Goal: Task Accomplishment & Management: Manage account settings

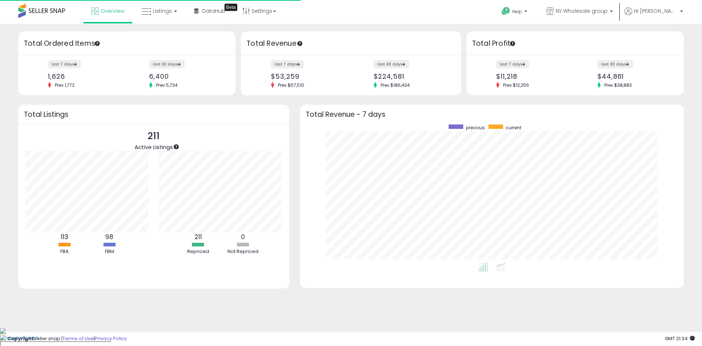
scroll to position [138, 369]
click at [159, 12] on span "Listings" at bounding box center [162, 10] width 19 height 7
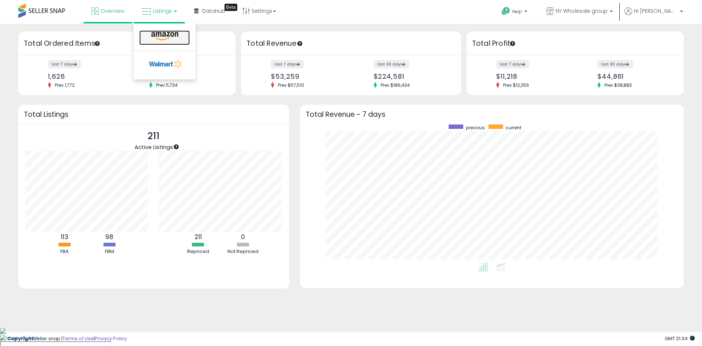
click at [165, 35] on icon at bounding box center [165, 36] width 32 height 10
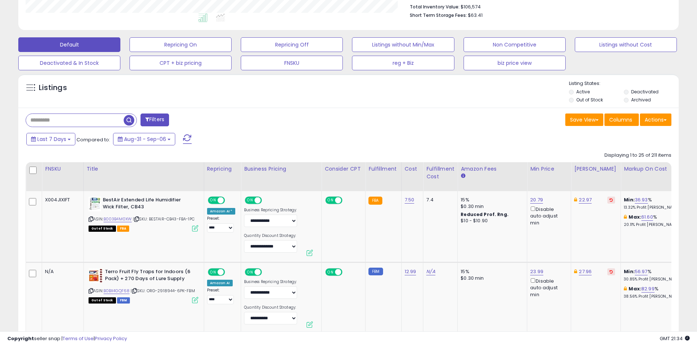
scroll to position [219, 0]
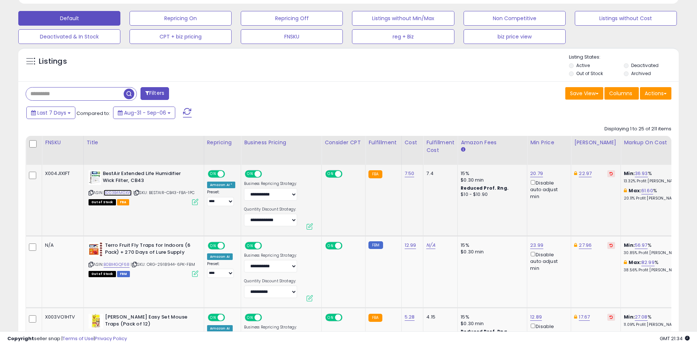
click at [113, 192] on link "B003B4M0XW" at bounding box center [118, 192] width 29 height 6
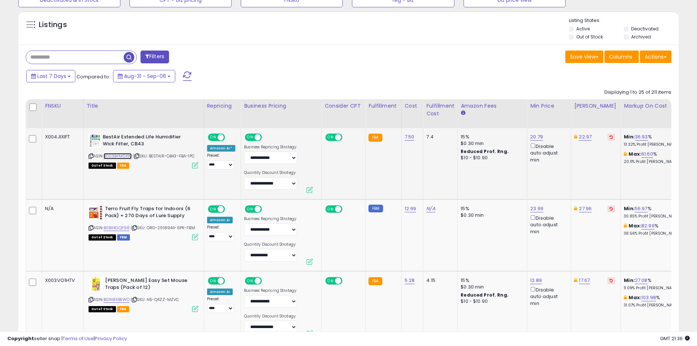
scroll to position [293, 0]
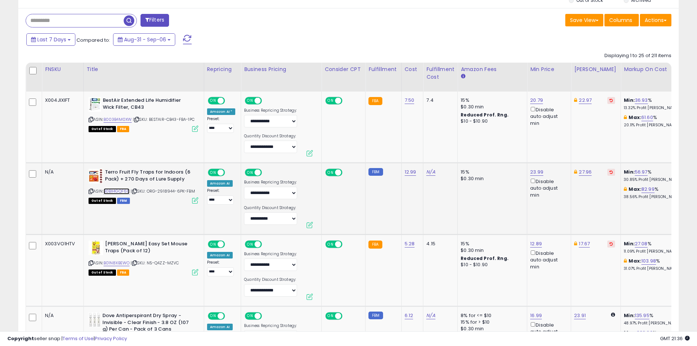
click at [113, 191] on link "B0BX4GQF68" at bounding box center [117, 191] width 26 height 6
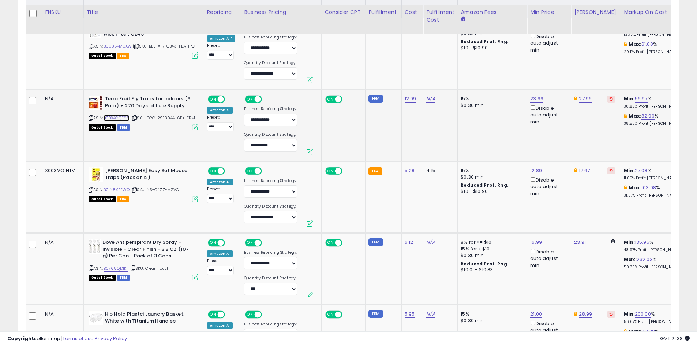
scroll to position [439, 0]
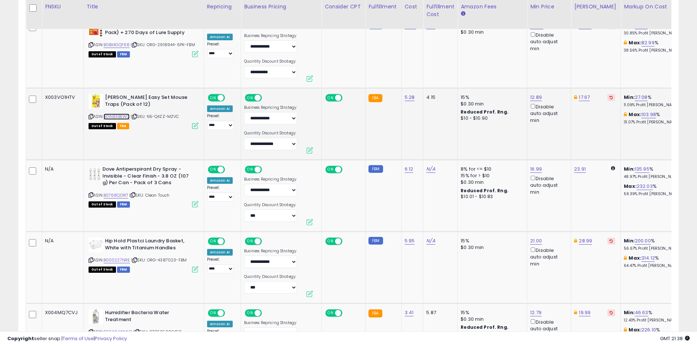
click at [120, 116] on link "B01N8XBEWO" at bounding box center [117, 116] width 26 height 6
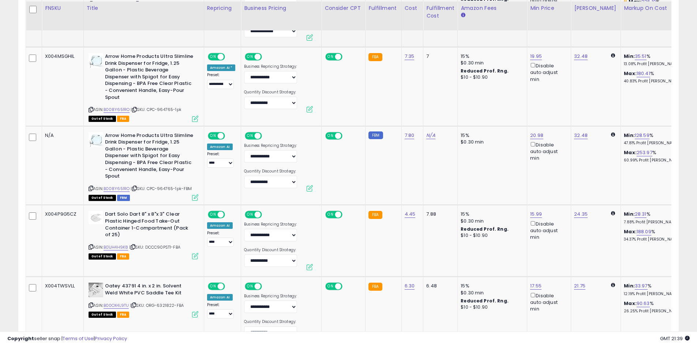
scroll to position [768, 0]
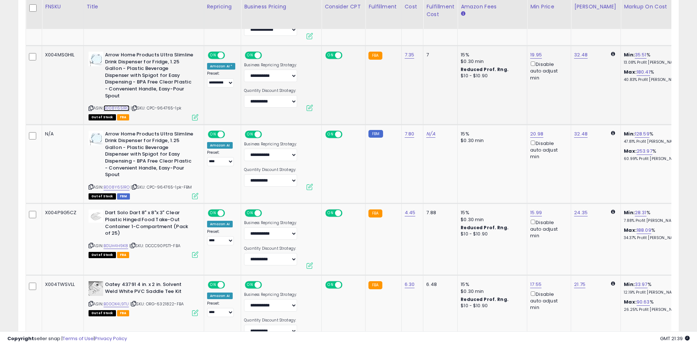
click at [118, 105] on link "B008Y651RO" at bounding box center [117, 108] width 26 height 6
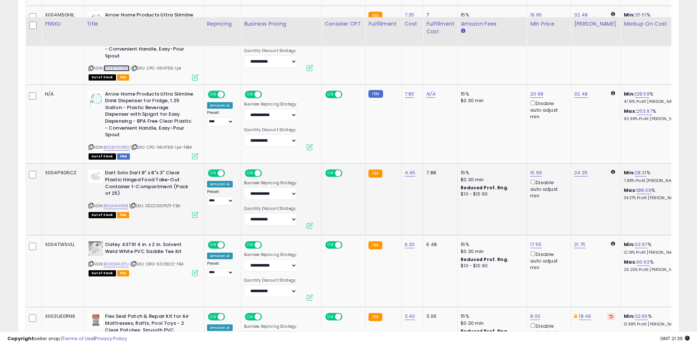
scroll to position [841, 0]
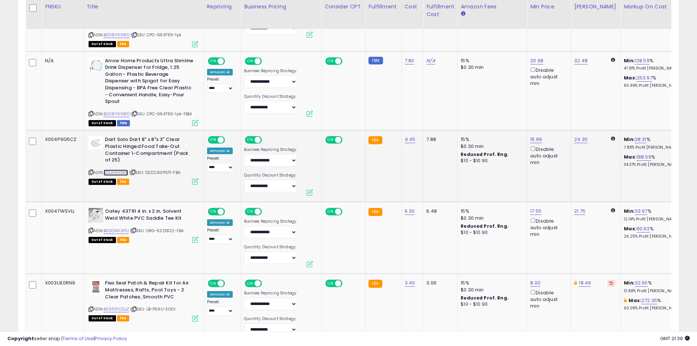
click at [120, 169] on link "B01JH4H9K8" at bounding box center [116, 172] width 25 height 6
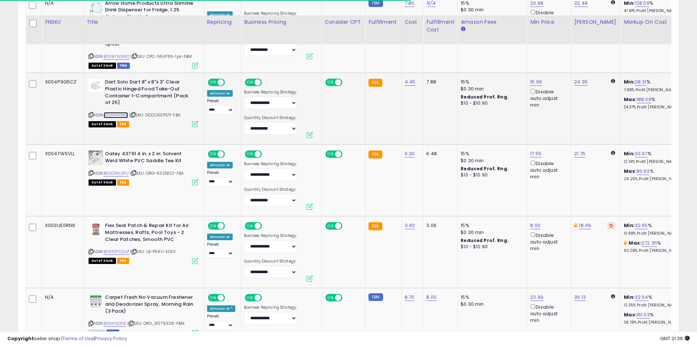
scroll to position [915, 0]
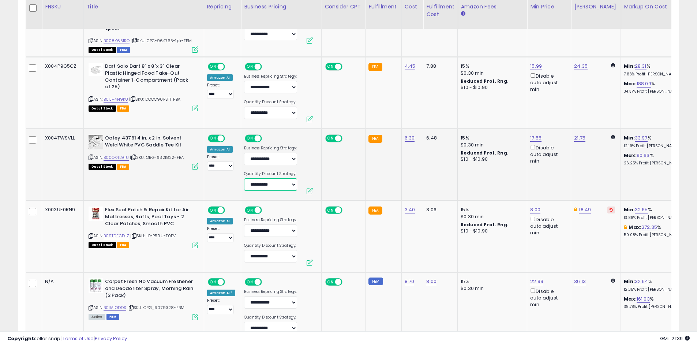
click at [261, 178] on select "**********" at bounding box center [270, 184] width 53 height 12
click at [244, 178] on select "**********" at bounding box center [270, 184] width 53 height 12
click at [119, 154] on link "B00OX4L9TU" at bounding box center [117, 157] width 26 height 6
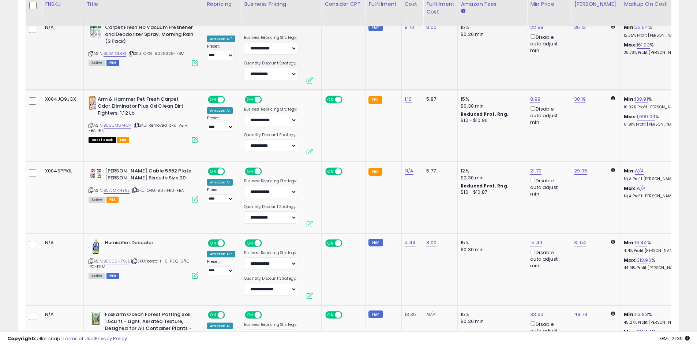
scroll to position [1171, 0]
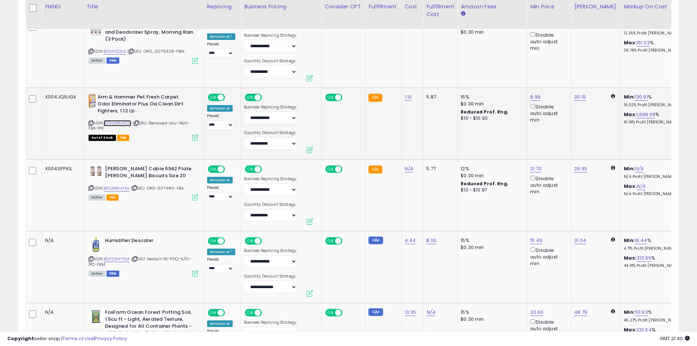
click at [115, 120] on link "B00UM6AFD4" at bounding box center [118, 123] width 28 height 6
click at [109, 185] on link "B07JMRHY6L" at bounding box center [117, 188] width 26 height 6
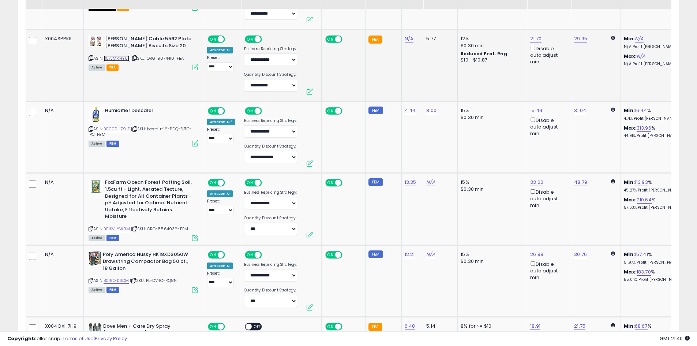
scroll to position [1317, 0]
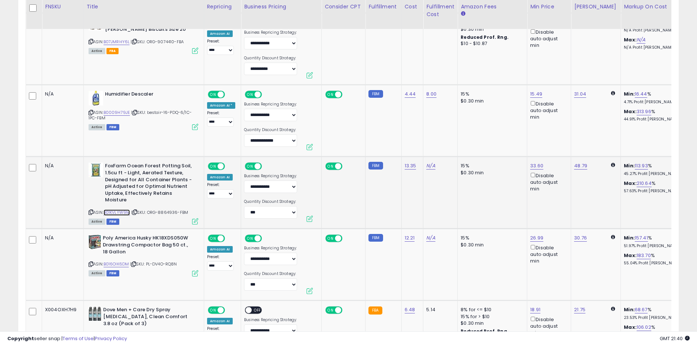
click at [117, 209] on link "B01KVLYW9M" at bounding box center [117, 212] width 27 height 6
drag, startPoint x: 105, startPoint y: 152, endPoint x: 159, endPoint y: 150, distance: 53.8
click at [159, 162] on b "FoxFarm Ocean Forest Potting Soil, 1.5cu ft - Light, Aerated Texture, Designed …" at bounding box center [149, 183] width 89 height 42
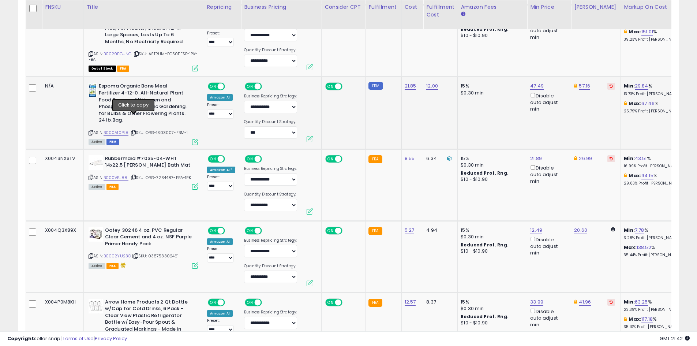
scroll to position [1756, 0]
click at [117, 174] on link "B000VBJ88I" at bounding box center [116, 177] width 25 height 6
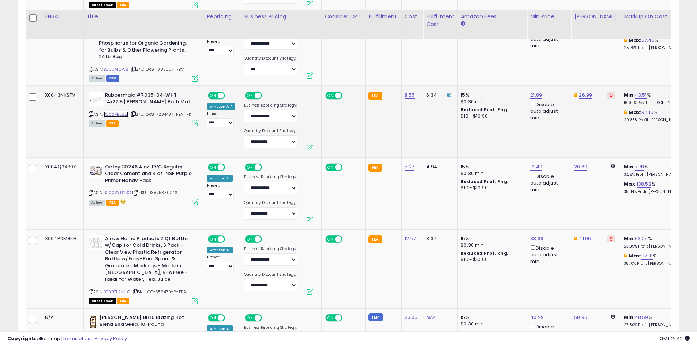
scroll to position [1829, 0]
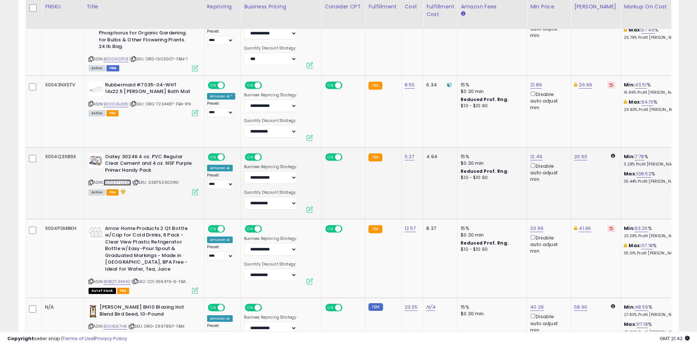
click at [120, 179] on link "B0002YU23O" at bounding box center [118, 182] width 28 height 6
click at [532, 153] on link "12.49" at bounding box center [536, 156] width 12 height 7
drag, startPoint x: 492, startPoint y: 117, endPoint x: 470, endPoint y: 117, distance: 21.6
type input "****"
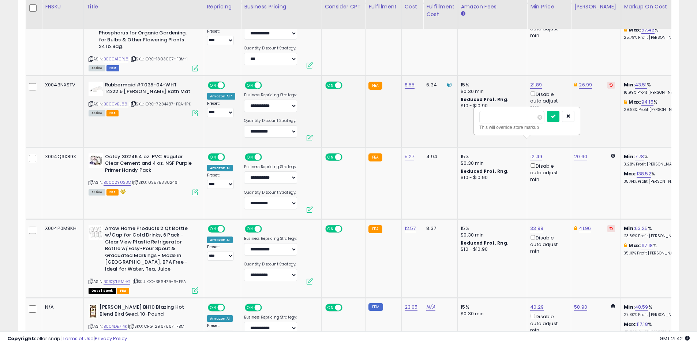
click button "submit" at bounding box center [553, 116] width 12 height 11
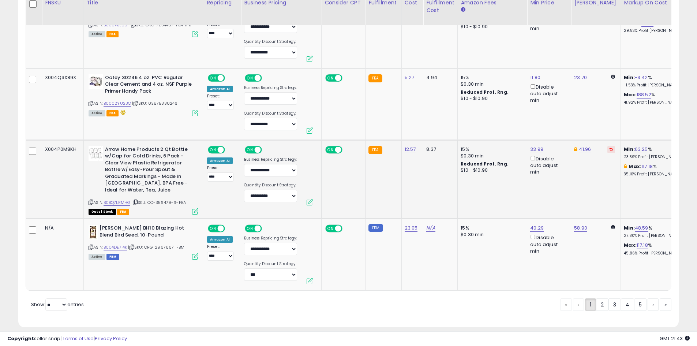
scroll to position [1908, 0]
click at [120, 199] on link "B0BQ7LRMHG" at bounding box center [117, 202] width 27 height 6
click at [602, 298] on link "2" at bounding box center [602, 304] width 12 height 12
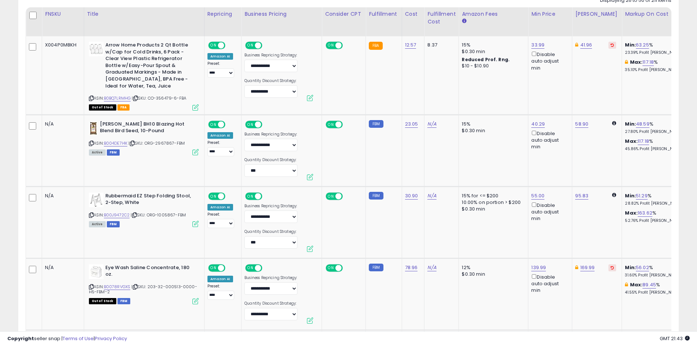
scroll to position [364, 0]
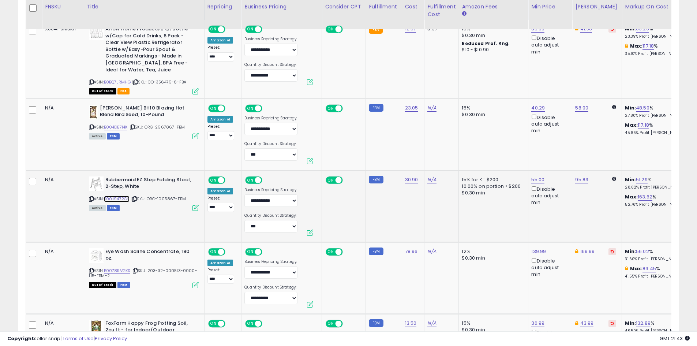
click at [116, 198] on link "B00J9472C2" at bounding box center [117, 199] width 26 height 6
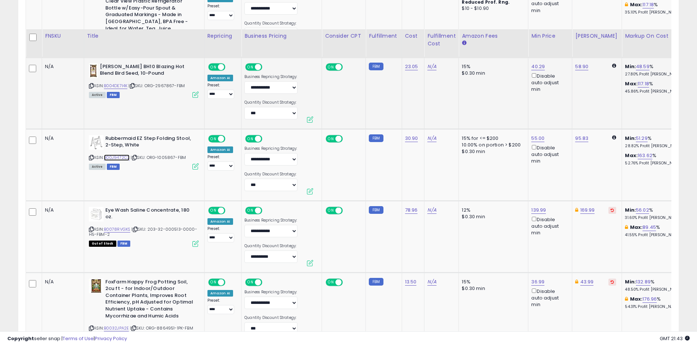
scroll to position [437, 0]
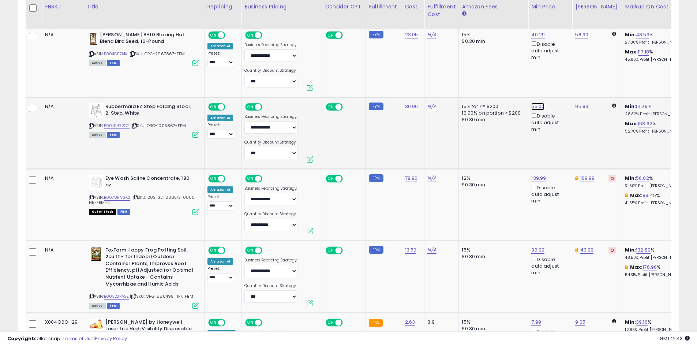
click at [534, 105] on link "55.00" at bounding box center [537, 106] width 13 height 7
drag, startPoint x: 517, startPoint y: 86, endPoint x: 477, endPoint y: 83, distance: 40.0
click at [477, 83] on div "***** This will override store markup" at bounding box center [528, 85] width 105 height 27
type input "*****"
click button "submit" at bounding box center [555, 80] width 12 height 11
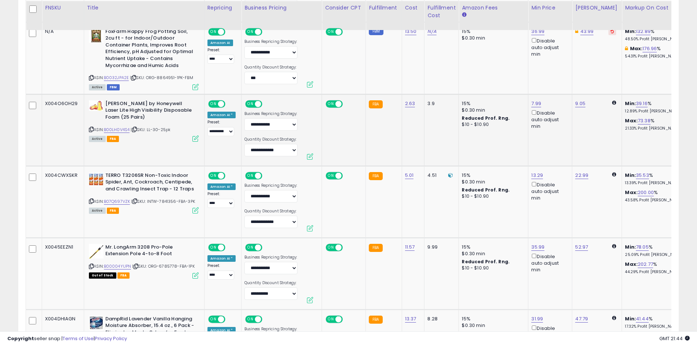
scroll to position [657, 0]
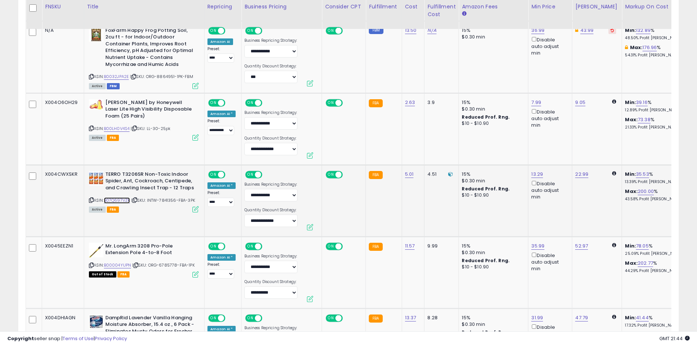
click at [115, 199] on link "B07Q697VZK" at bounding box center [117, 200] width 26 height 6
click at [533, 173] on link "13.29" at bounding box center [537, 173] width 12 height 7
drag, startPoint x: 505, startPoint y: 148, endPoint x: 493, endPoint y: 151, distance: 12.2
click at [493, 151] on input "*****" at bounding box center [512, 149] width 65 height 12
type input "*****"
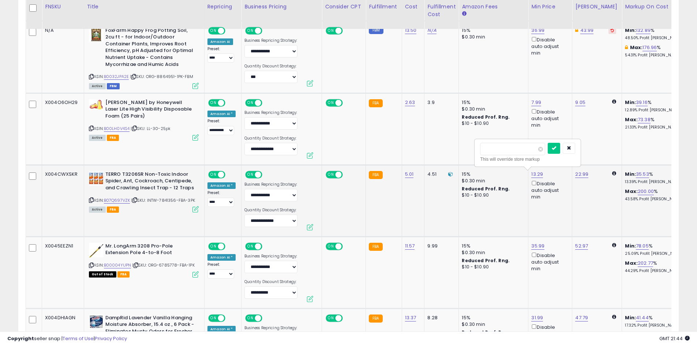
click button "submit" at bounding box center [554, 148] width 12 height 11
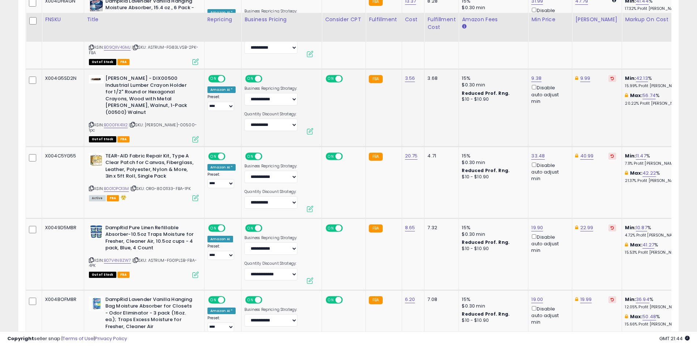
scroll to position [986, 0]
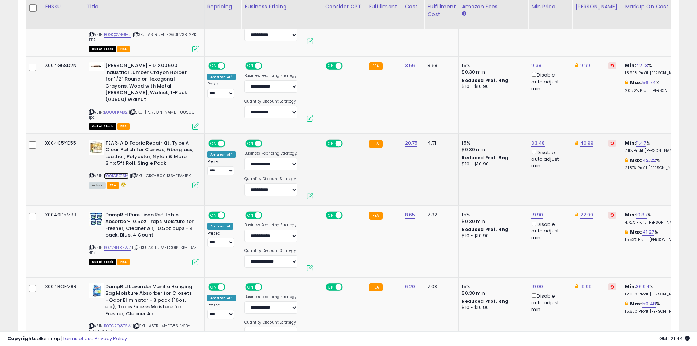
click at [116, 173] on link "B001OPO13M" at bounding box center [116, 176] width 25 height 6
click at [532, 139] on link "33.48" at bounding box center [538, 142] width 14 height 7
drag, startPoint x: 504, startPoint y: 113, endPoint x: 473, endPoint y: 112, distance: 31.5
click at [473, 112] on tbody "X004P0M8KH Arrow Home Products 2 Qt Bottle w/Cap for Cold Drinks, 6 Pack - Clea…" at bounding box center [676, 303] width 1300 height 1811
type input "*****"
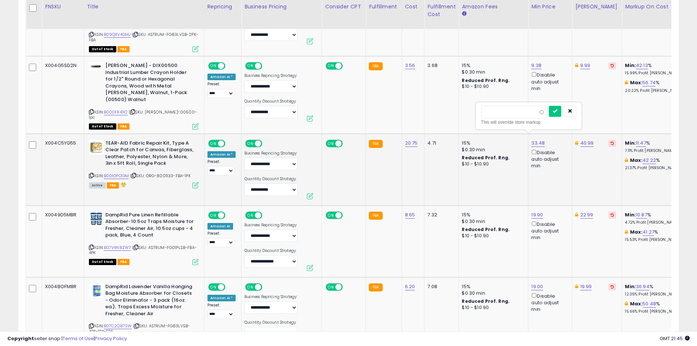
click button "submit" at bounding box center [555, 111] width 12 height 11
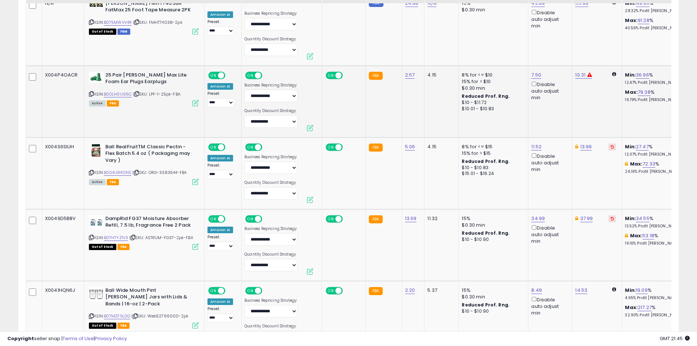
scroll to position [1352, 0]
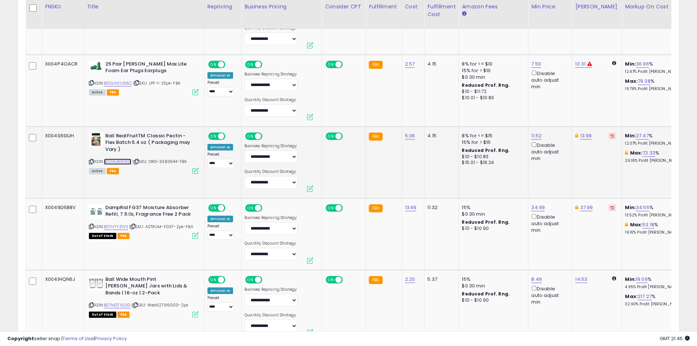
click at [119, 158] on link "B004U8R0NS" at bounding box center [118, 161] width 28 height 6
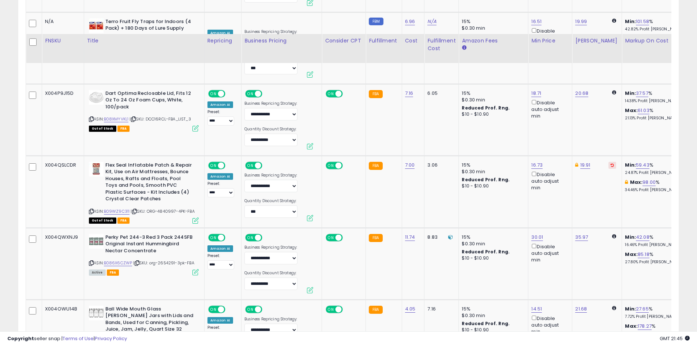
scroll to position [1754, 0]
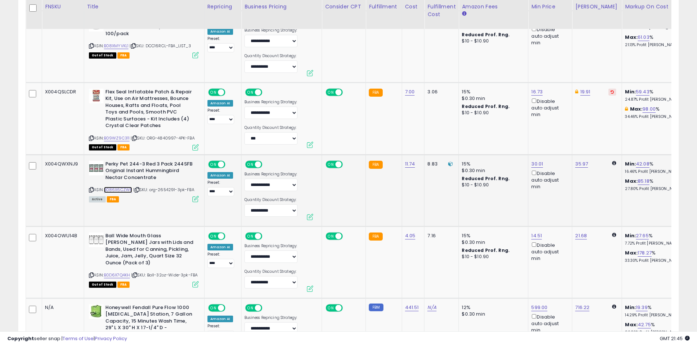
click at [117, 187] on link "B086X6CZWP" at bounding box center [118, 190] width 29 height 6
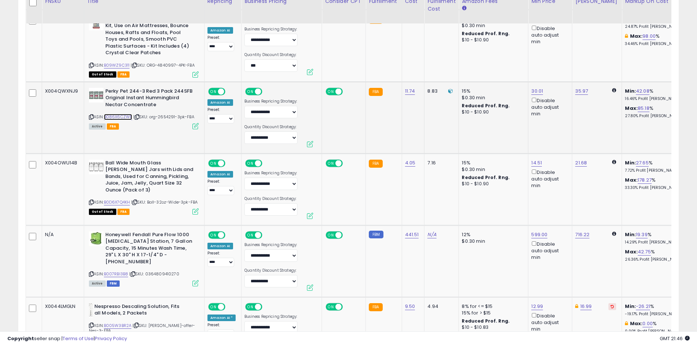
scroll to position [1827, 0]
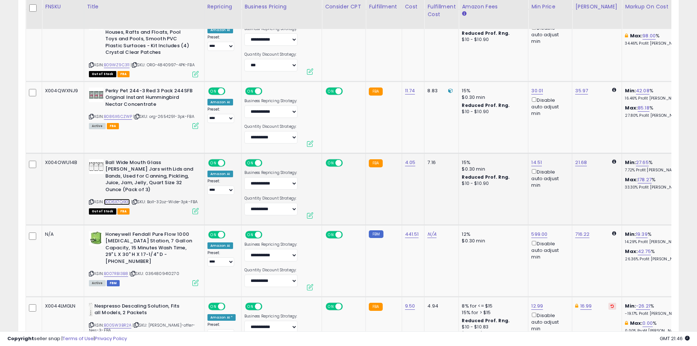
click at [119, 199] on link "B0D6X7Q4KH" at bounding box center [117, 202] width 26 height 6
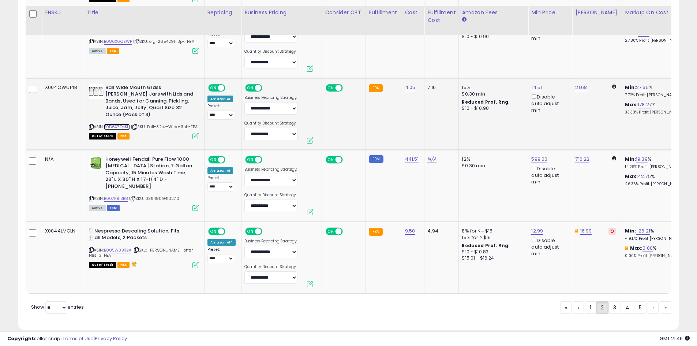
scroll to position [1914, 0]
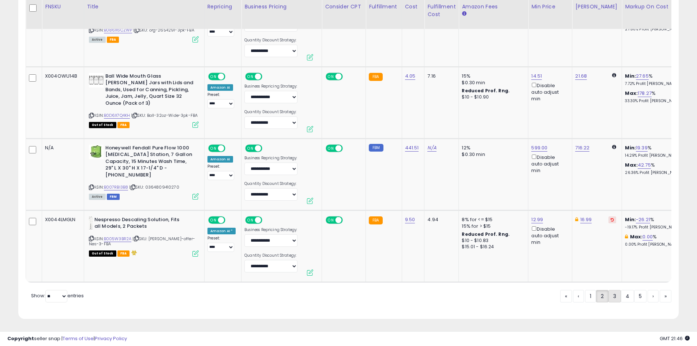
click at [612, 296] on link "3" at bounding box center [614, 296] width 12 height 12
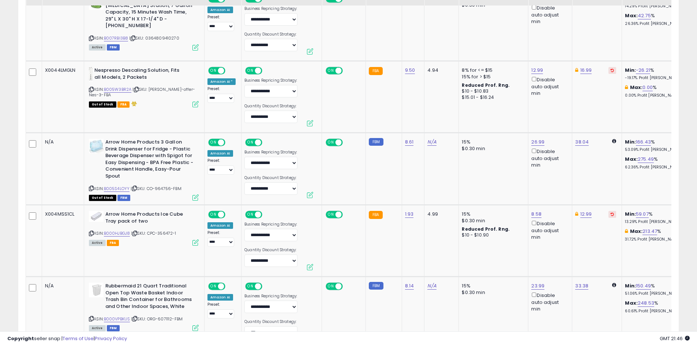
scroll to position [766, 0]
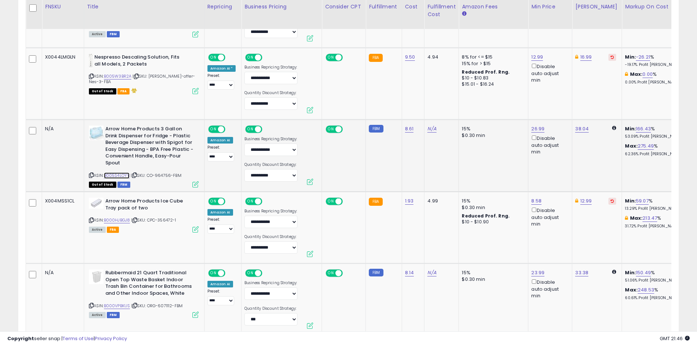
click at [117, 174] on link "B005S4LOYY" at bounding box center [117, 175] width 26 height 6
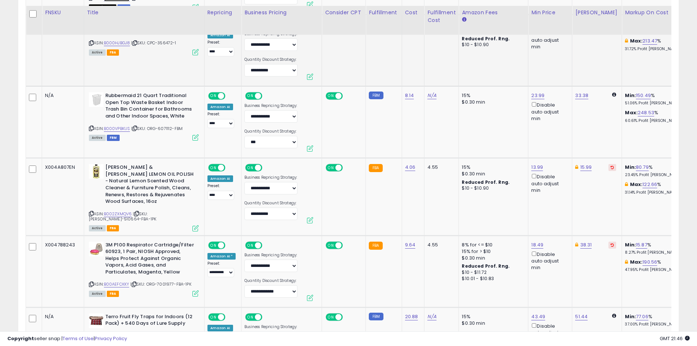
scroll to position [949, 0]
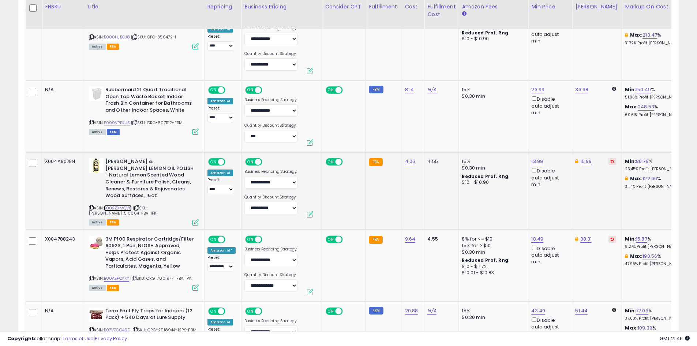
click at [117, 205] on link "B002ZXMQV6" at bounding box center [118, 208] width 28 height 6
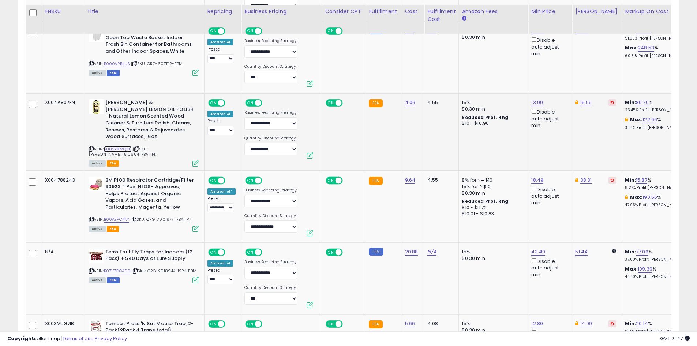
scroll to position [1022, 0]
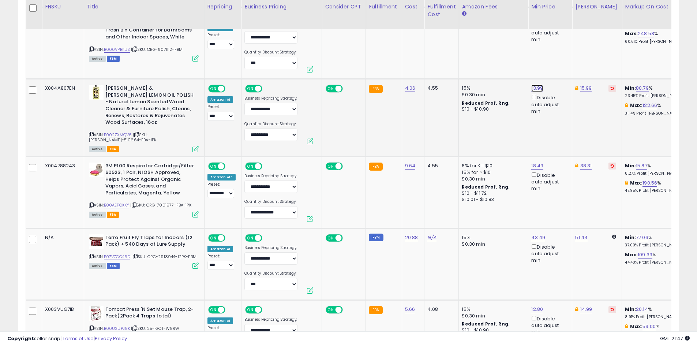
click at [534, 86] on link "13.99" at bounding box center [537, 88] width 12 height 7
drag, startPoint x: 508, startPoint y: 63, endPoint x: 471, endPoint y: 60, distance: 37.1
click at [471, 60] on tbody "N/A Terro Fruit Fly Traps for Indoors (4 Pack) + 180 Days of Lure Supply ASIN: …" at bounding box center [676, 264] width 1300 height 1805
type input "*****"
click button "submit" at bounding box center [554, 62] width 12 height 11
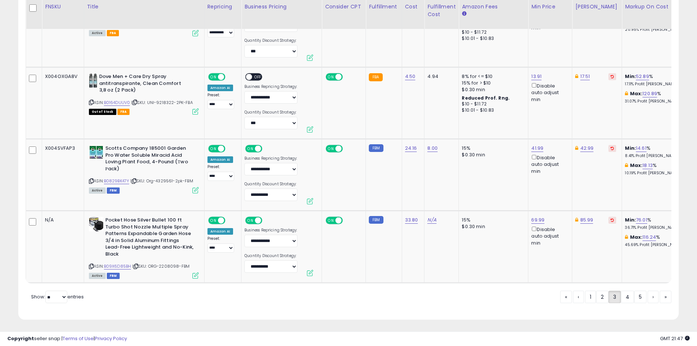
scroll to position [1907, 0]
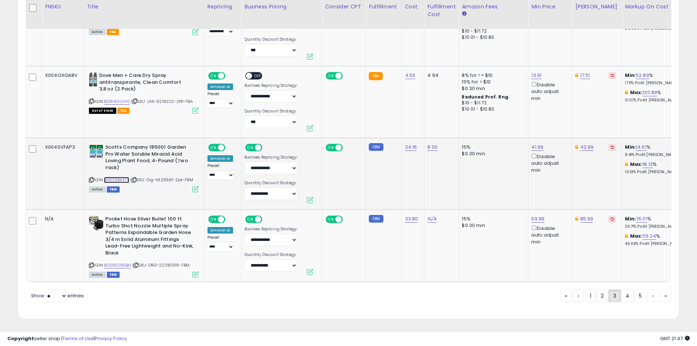
click at [117, 177] on link "B0829BK47Y" at bounding box center [117, 180] width 26 height 6
click at [118, 262] on link "B09X6D85BH" at bounding box center [117, 265] width 27 height 6
click at [624, 295] on link "4" at bounding box center [627, 295] width 13 height 12
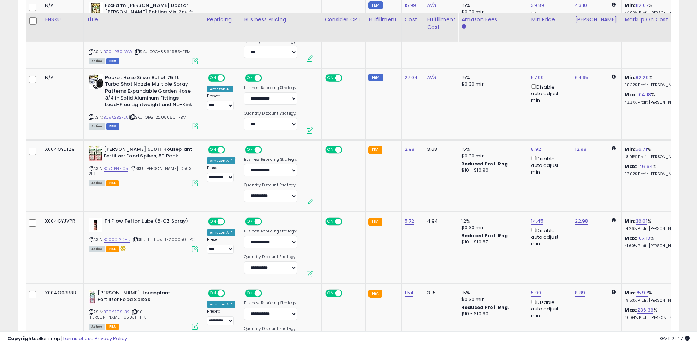
scroll to position [766, 0]
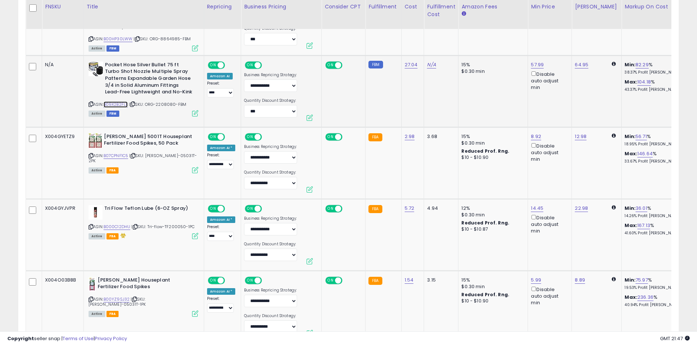
click at [115, 102] on link "B09X2B2FLX" at bounding box center [116, 104] width 25 height 6
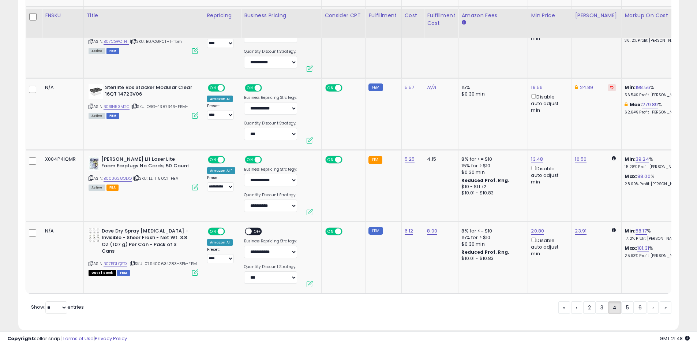
scroll to position [1908, 0]
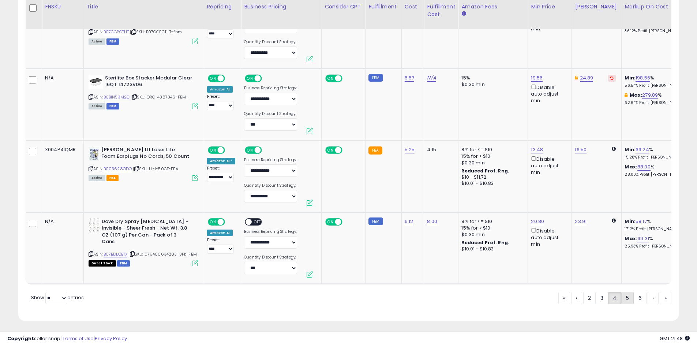
click at [625, 297] on link "5" at bounding box center [627, 298] width 12 height 12
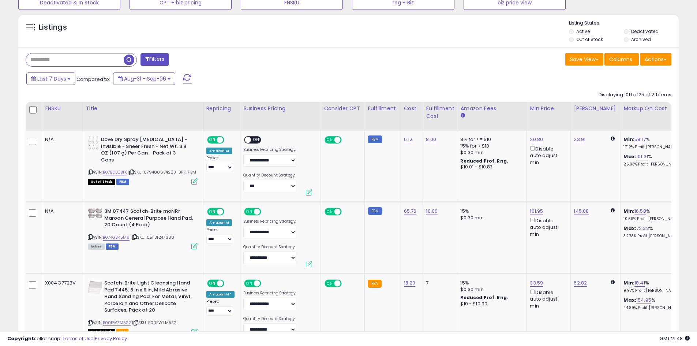
scroll to position [254, 0]
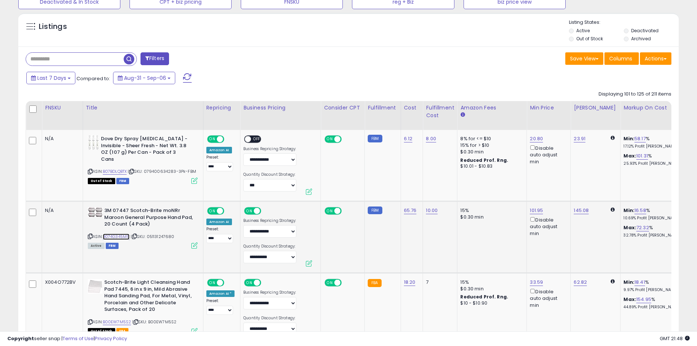
click at [120, 234] on link "B074G345M9" at bounding box center [116, 236] width 27 height 6
click at [579, 211] on link "145.08" at bounding box center [581, 210] width 15 height 7
drag, startPoint x: 554, startPoint y: 187, endPoint x: 517, endPoint y: 186, distance: 37.7
type input "******"
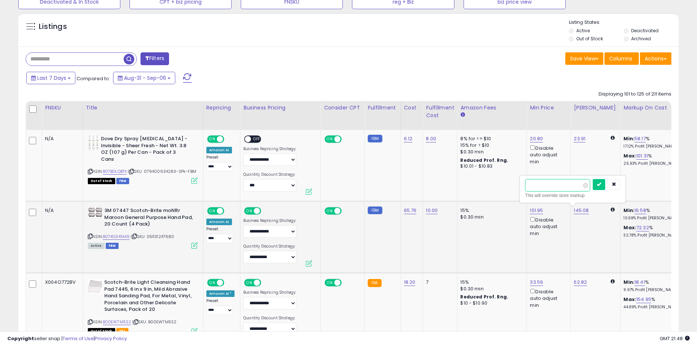
click button "submit" at bounding box center [599, 184] width 12 height 11
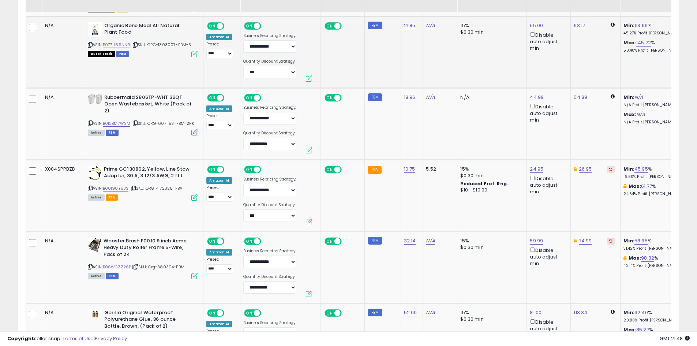
scroll to position [1169, 0]
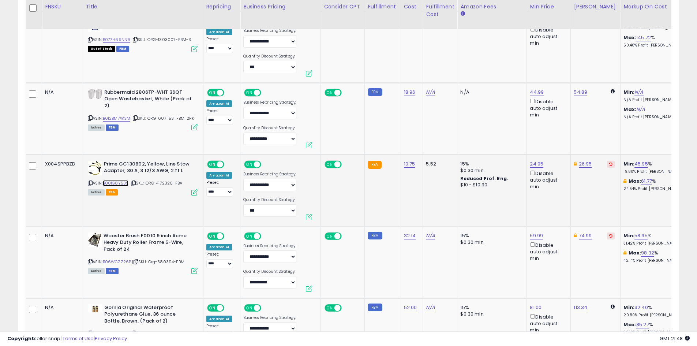
click at [119, 180] on link "B001G8Y53S" at bounding box center [116, 183] width 26 height 6
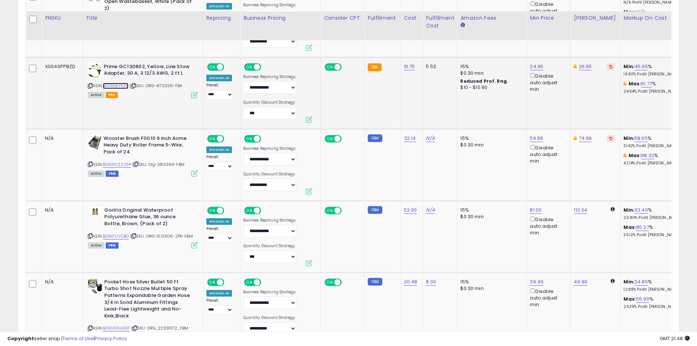
scroll to position [1279, 0]
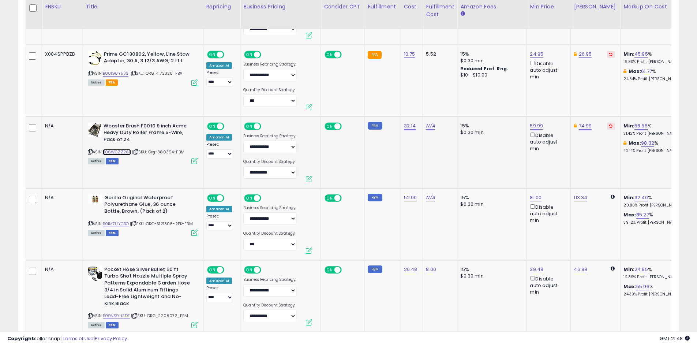
click at [120, 149] on link "B06WCZZ26P" at bounding box center [117, 152] width 29 height 6
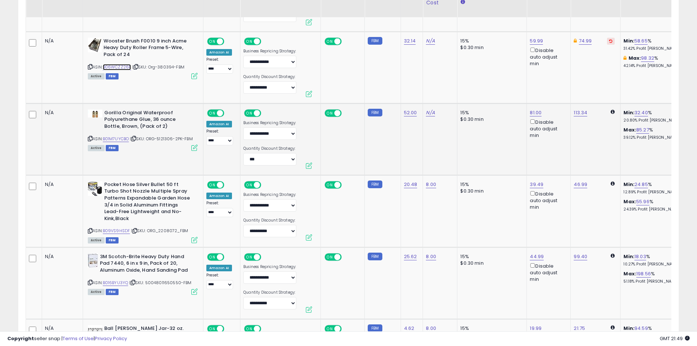
scroll to position [1352, 0]
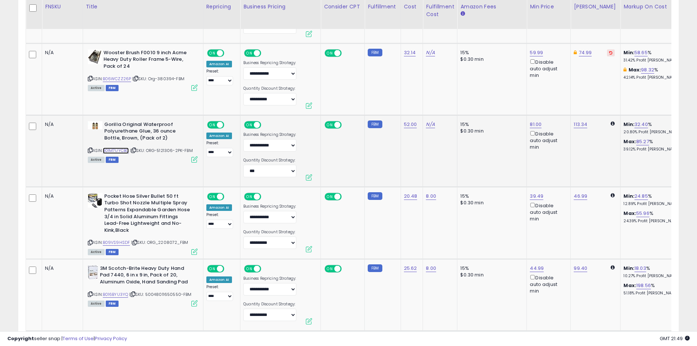
click at [118, 147] on link "B01M7UYCBO" at bounding box center [116, 150] width 26 height 6
click at [269, 166] on select "**********" at bounding box center [269, 171] width 53 height 12
select select "*******"
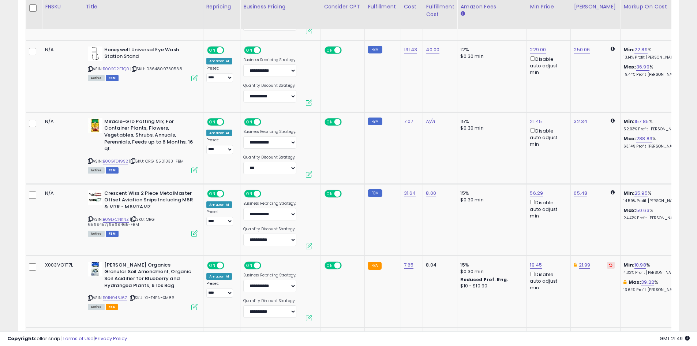
scroll to position [1717, 0]
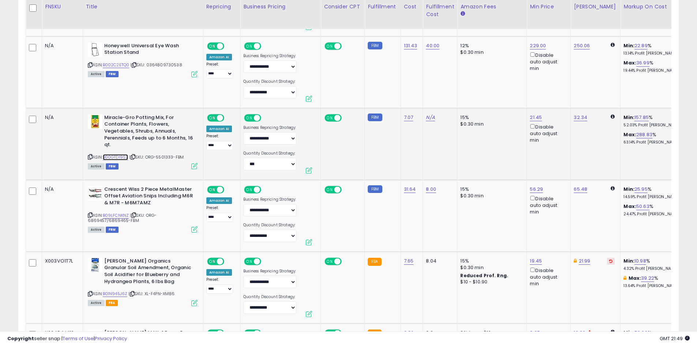
click at [113, 154] on link "B00GTDI9S2" at bounding box center [116, 157] width 26 height 6
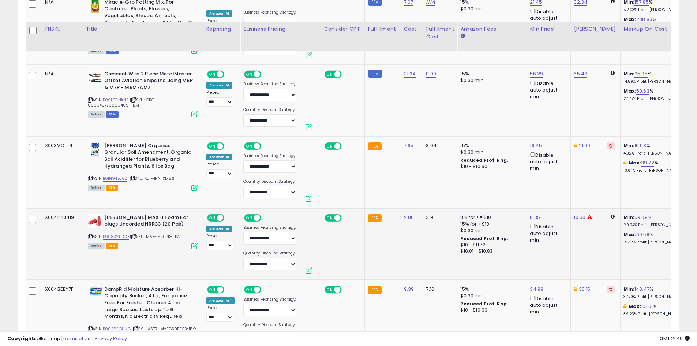
scroll to position [1864, 0]
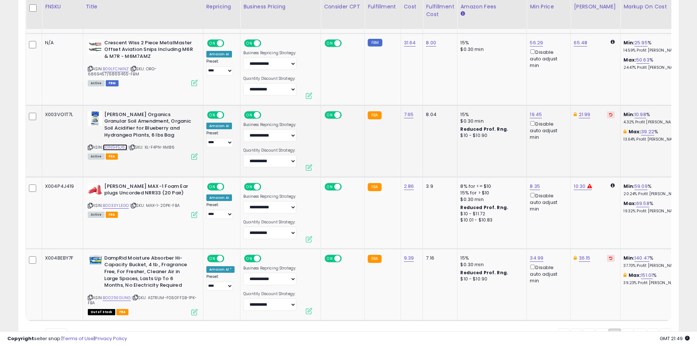
click at [115, 144] on link "B01N945J6Z" at bounding box center [115, 147] width 25 height 6
click at [532, 111] on link "19.45" at bounding box center [536, 114] width 12 height 7
drag, startPoint x: 500, startPoint y: 81, endPoint x: 468, endPoint y: 82, distance: 32.2
type input "**"
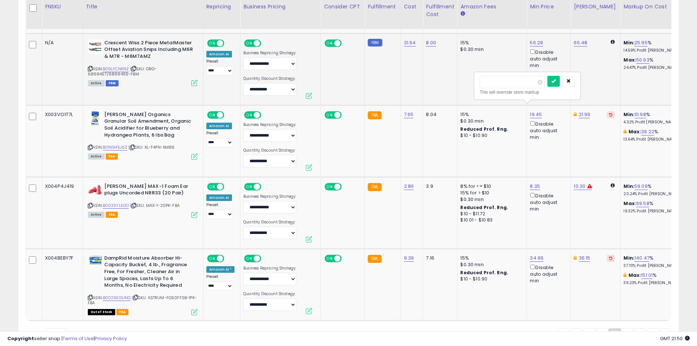
click button "submit" at bounding box center [553, 81] width 12 height 11
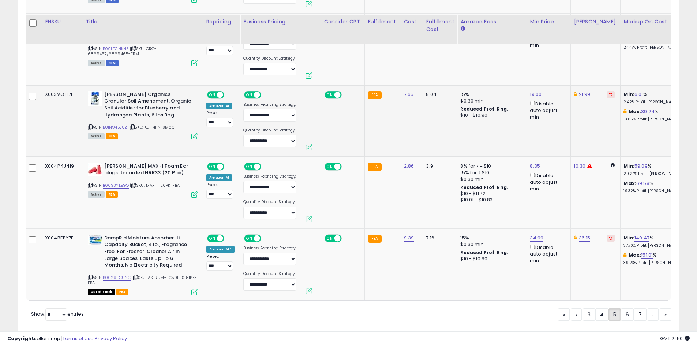
scroll to position [1901, 0]
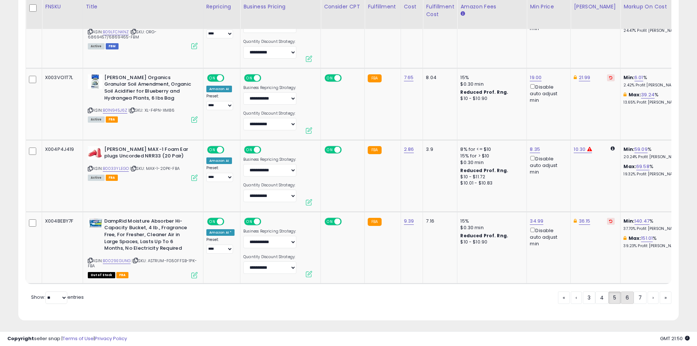
click at [624, 295] on link "6" at bounding box center [627, 297] width 13 height 12
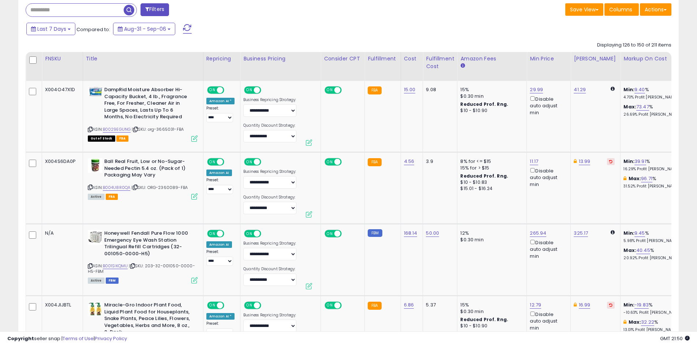
scroll to position [327, 0]
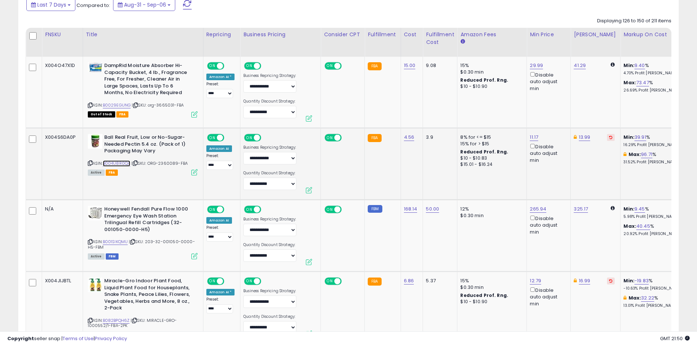
click at [120, 164] on link "B004U8R0QA" at bounding box center [117, 163] width 28 height 6
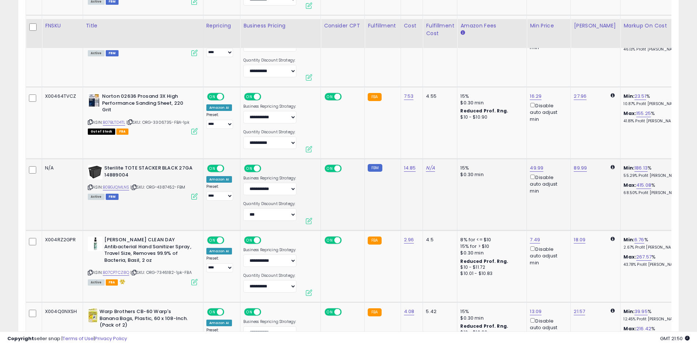
scroll to position [1535, 0]
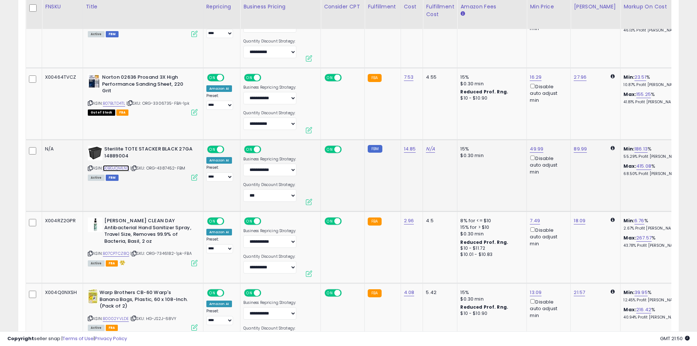
click at [122, 168] on link "B0BGJQMLNS" at bounding box center [116, 168] width 27 height 6
click at [534, 149] on link "49.99" at bounding box center [537, 148] width 14 height 7
drag, startPoint x: 516, startPoint y: 120, endPoint x: 470, endPoint y: 121, distance: 46.1
type input "*****"
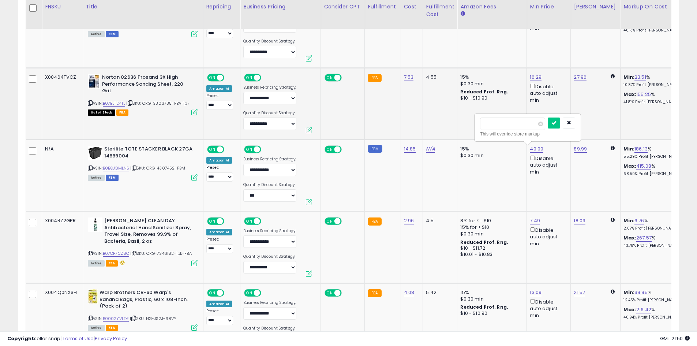
click button "submit" at bounding box center [554, 122] width 12 height 11
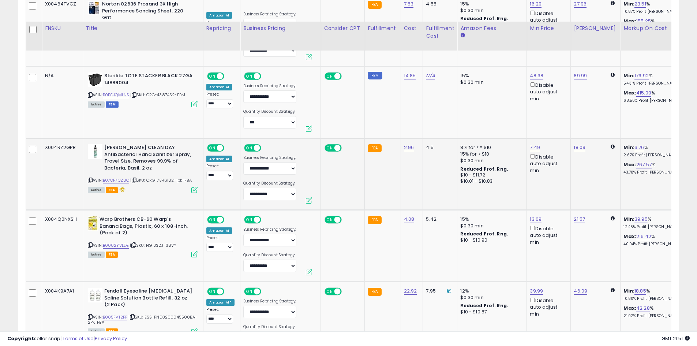
scroll to position [1644, 0]
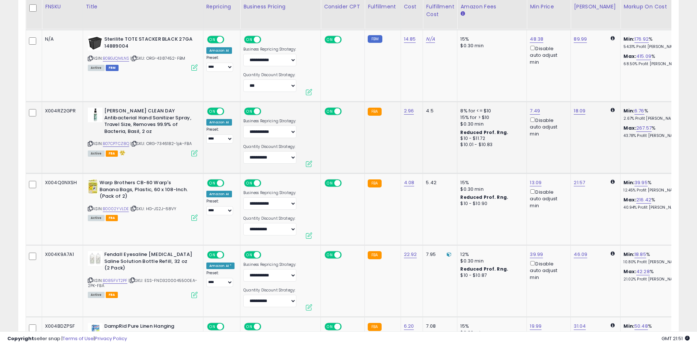
click at [116, 140] on div "ASIN: B07CP7CZ8Q | SKU: ORG-7346182-1pk-FBA Active FBA" at bounding box center [143, 132] width 110 height 48
click at [116, 142] on link "B07CP7CZ8Q" at bounding box center [116, 143] width 27 height 6
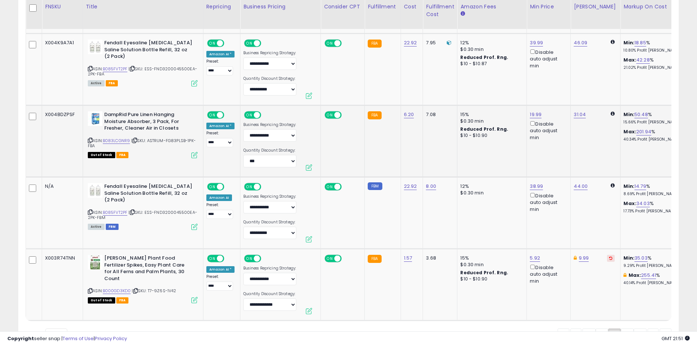
scroll to position [1900, 0]
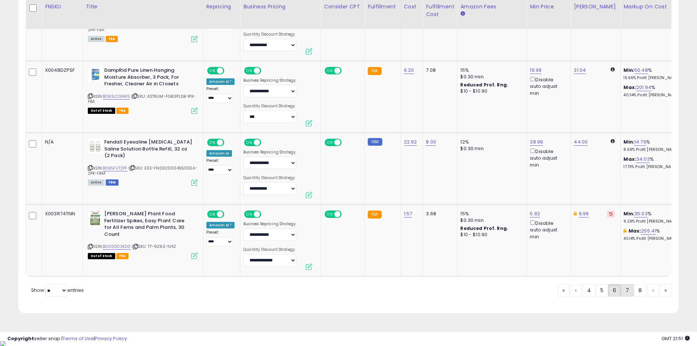
click at [624, 294] on link "7" at bounding box center [627, 290] width 13 height 12
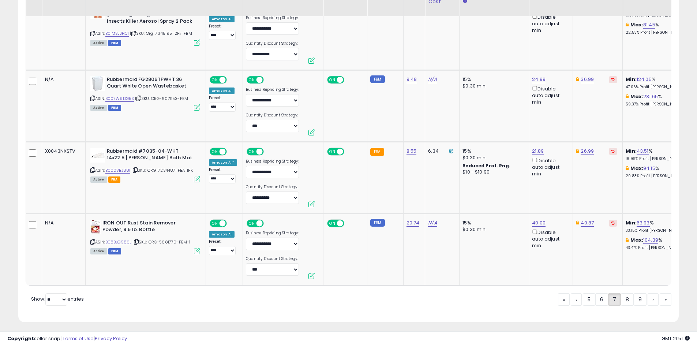
scroll to position [1920, 0]
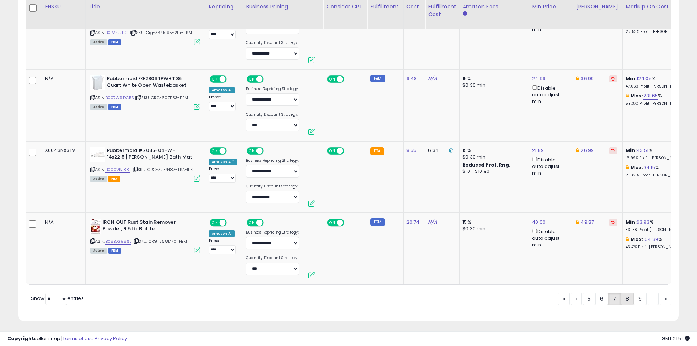
click at [625, 296] on link "8" at bounding box center [627, 298] width 13 height 12
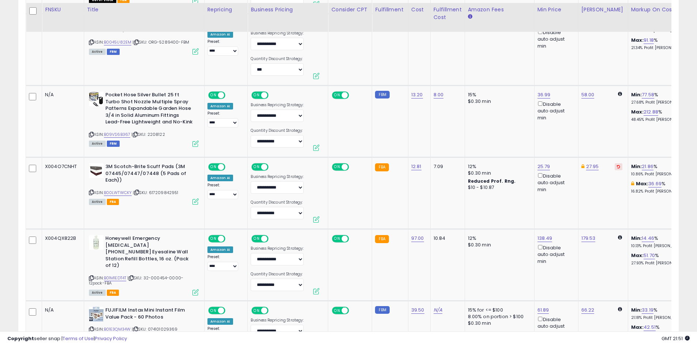
scroll to position [803, 0]
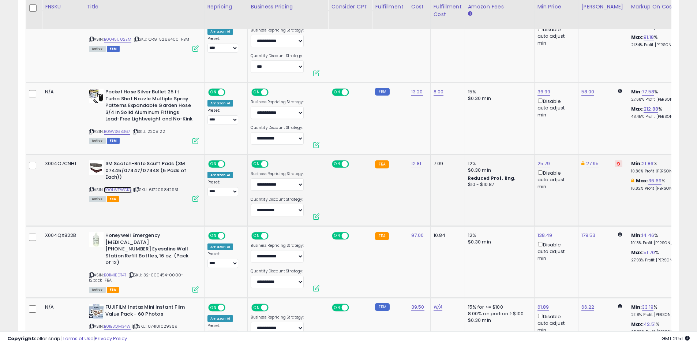
click at [120, 188] on link "B00LWTWCKY" at bounding box center [118, 190] width 28 height 6
click at [538, 162] on link "25.79" at bounding box center [543, 163] width 13 height 7
drag, startPoint x: 511, startPoint y: 138, endPoint x: 462, endPoint y: 133, distance: 49.6
type input "*****"
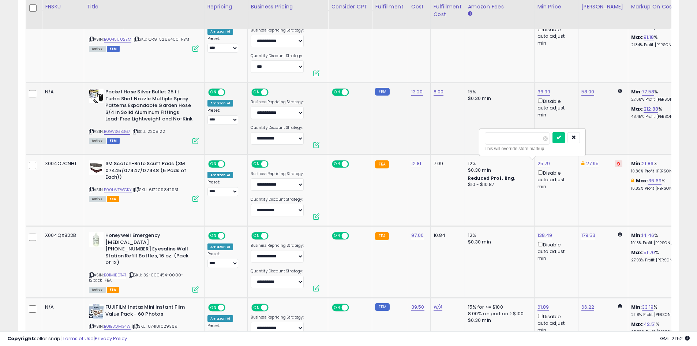
click button "submit" at bounding box center [558, 137] width 12 height 11
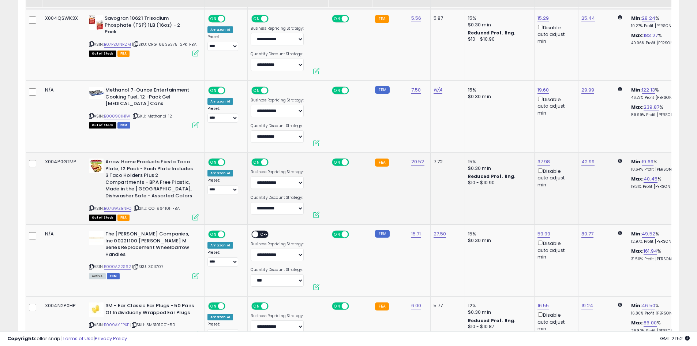
scroll to position [1535, 0]
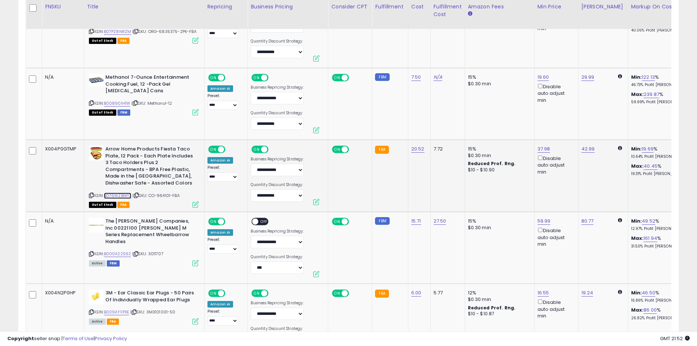
click at [111, 194] on link "B076WZBNFQ" at bounding box center [118, 195] width 28 height 6
